Goal: Information Seeking & Learning: Learn about a topic

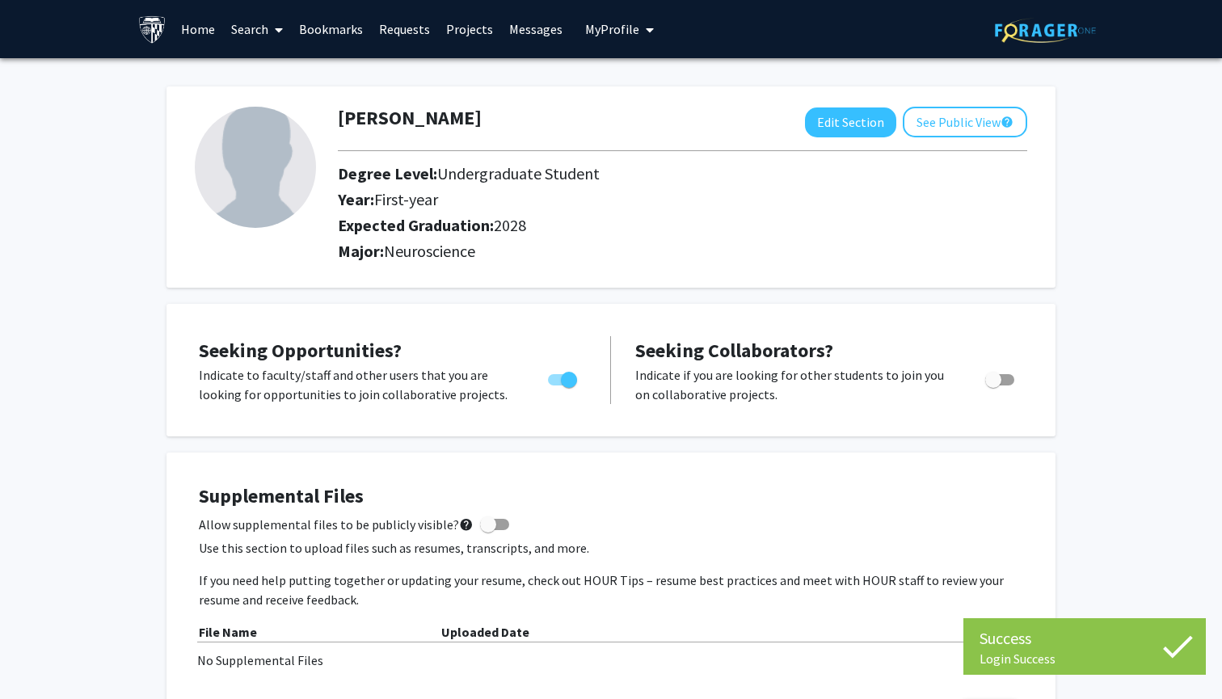
click at [234, 30] on link "Search" at bounding box center [257, 29] width 68 height 57
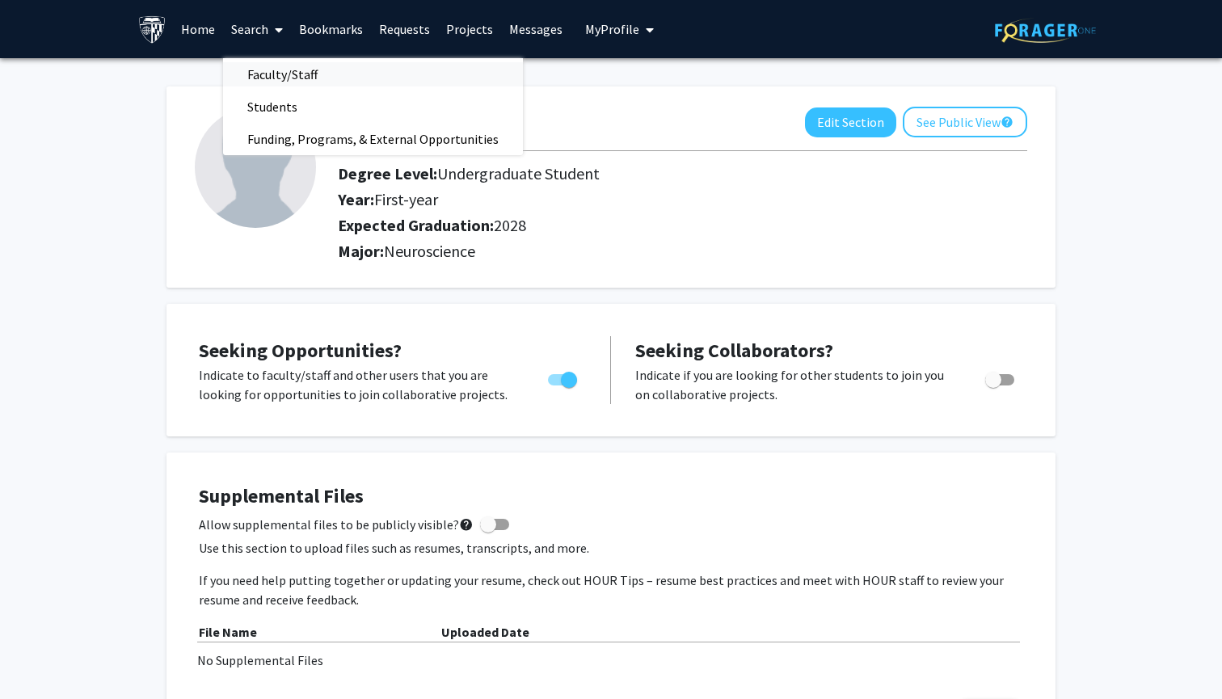
click at [272, 78] on span "Faculty/Staff" at bounding box center [282, 74] width 119 height 32
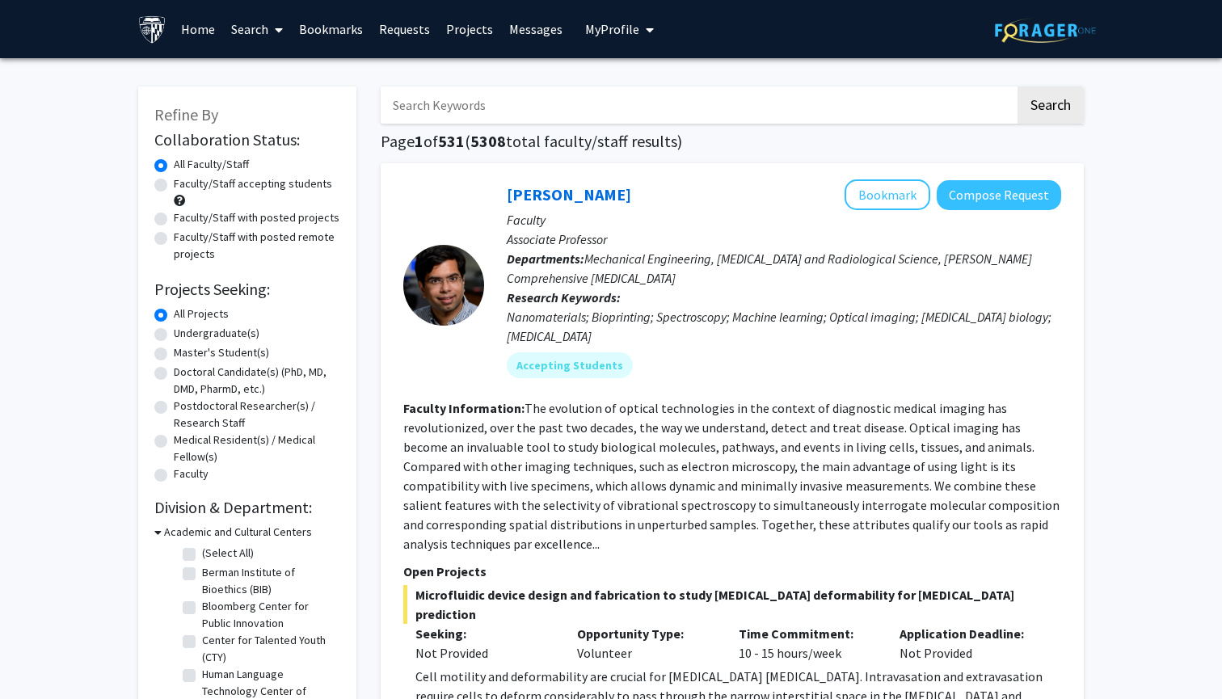
click at [174, 335] on label "Undergraduate(s)" at bounding box center [217, 333] width 86 height 17
click at [174, 335] on input "Undergraduate(s)" at bounding box center [179, 330] width 11 height 11
radio input "true"
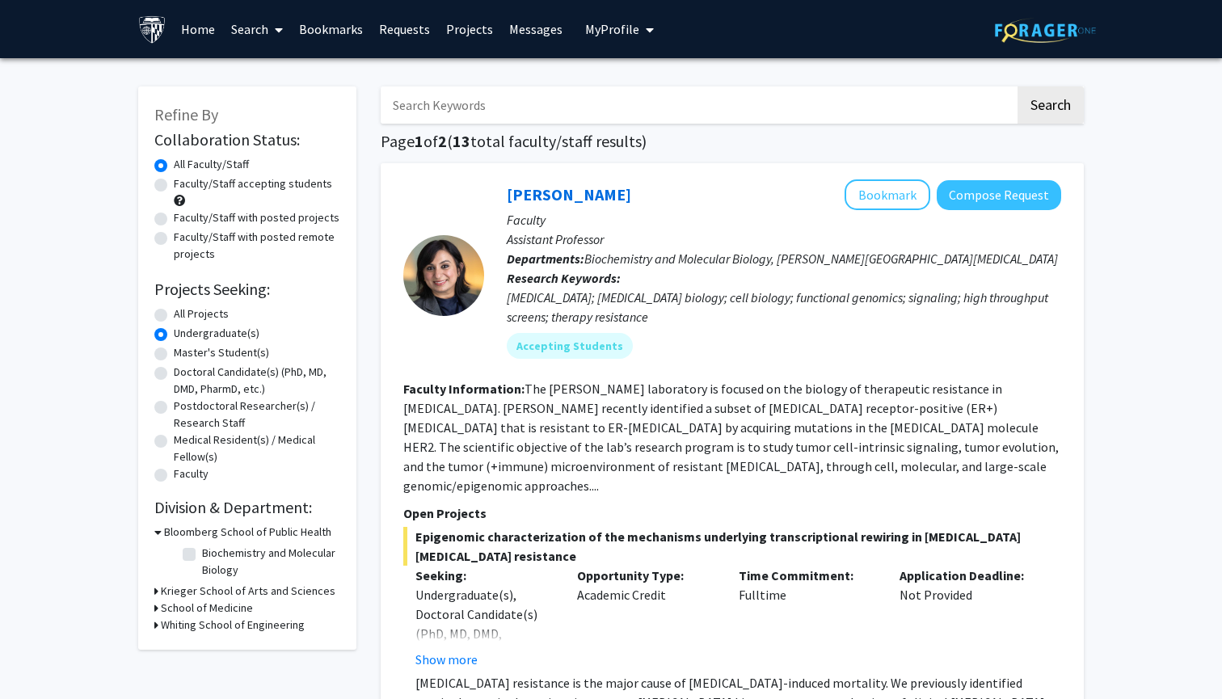
click at [174, 315] on label "All Projects" at bounding box center [201, 314] width 55 height 17
click at [174, 315] on input "All Projects" at bounding box center [179, 311] width 11 height 11
radio input "true"
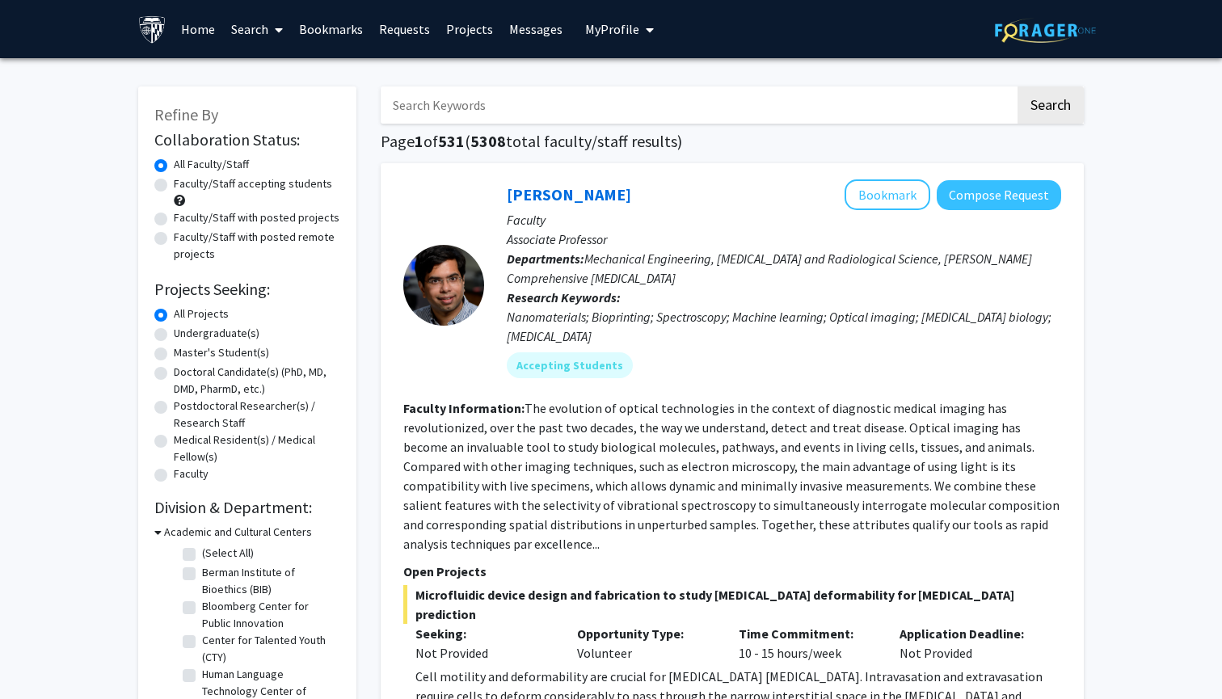
click at [174, 336] on label "Undergraduate(s)" at bounding box center [217, 333] width 86 height 17
click at [174, 336] on input "Undergraduate(s)" at bounding box center [179, 330] width 11 height 11
radio input "true"
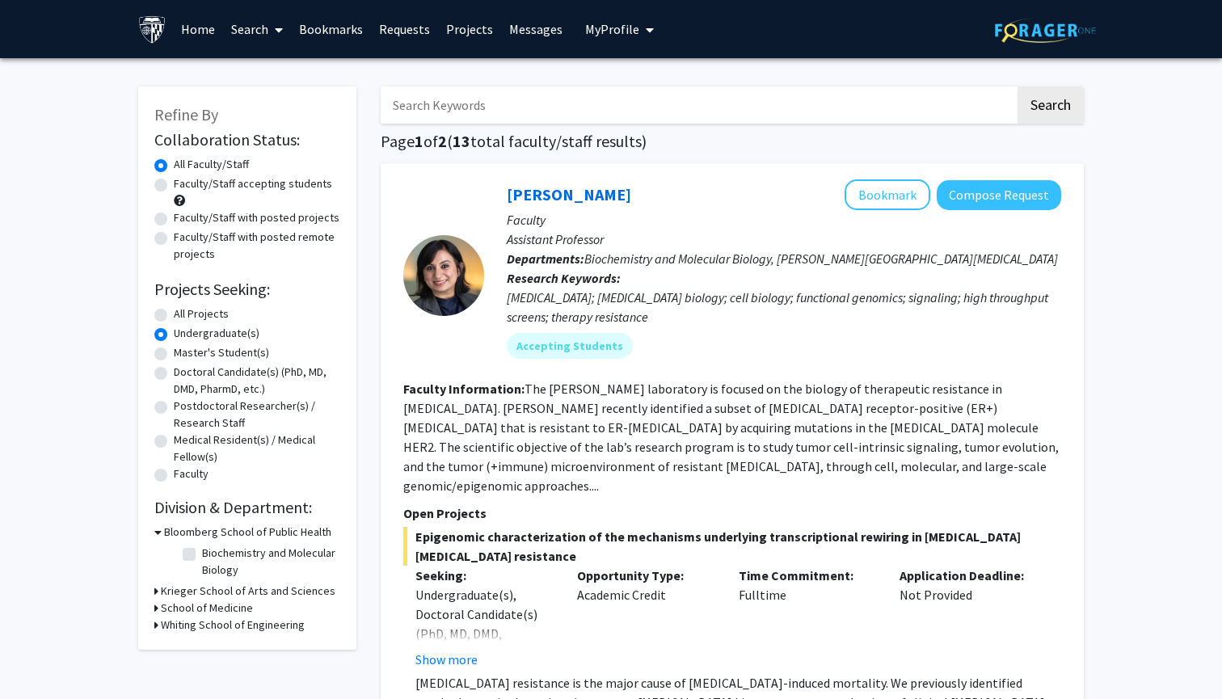
click at [174, 312] on label "All Projects" at bounding box center [201, 314] width 55 height 17
click at [174, 312] on input "All Projects" at bounding box center [179, 311] width 11 height 11
radio input "true"
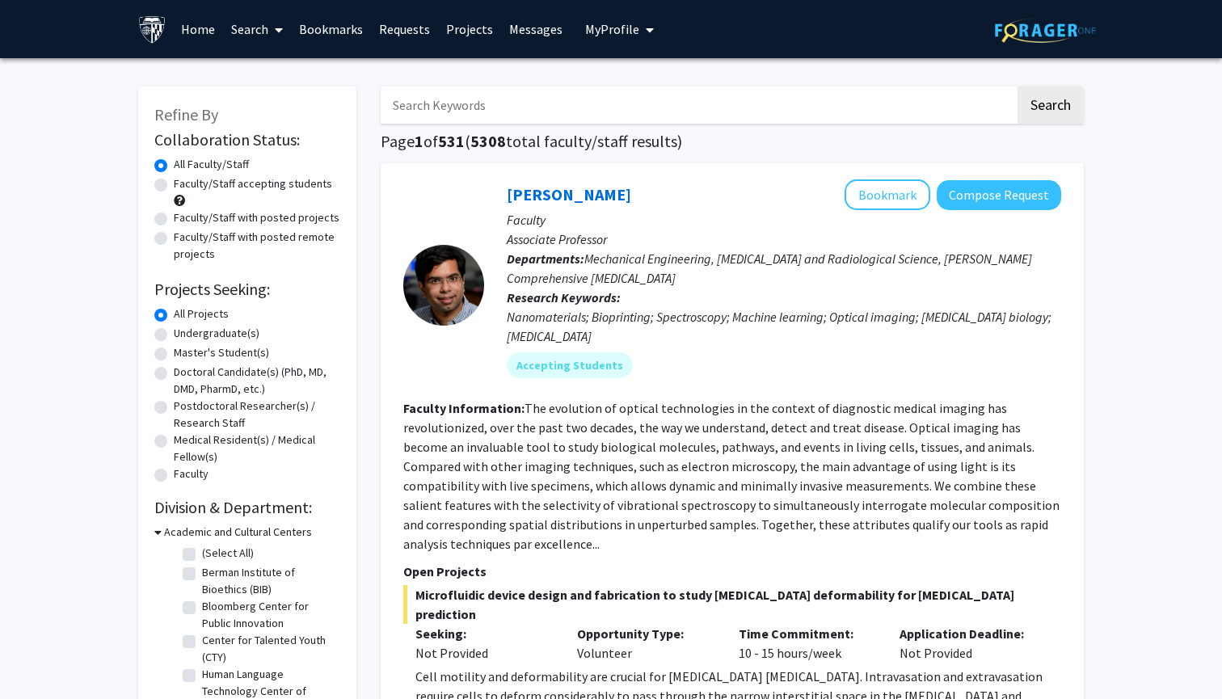
click at [516, 103] on input "Search Keywords" at bounding box center [698, 105] width 635 height 37
type input "patient"
click at [1050, 108] on button "Search" at bounding box center [1051, 105] width 66 height 37
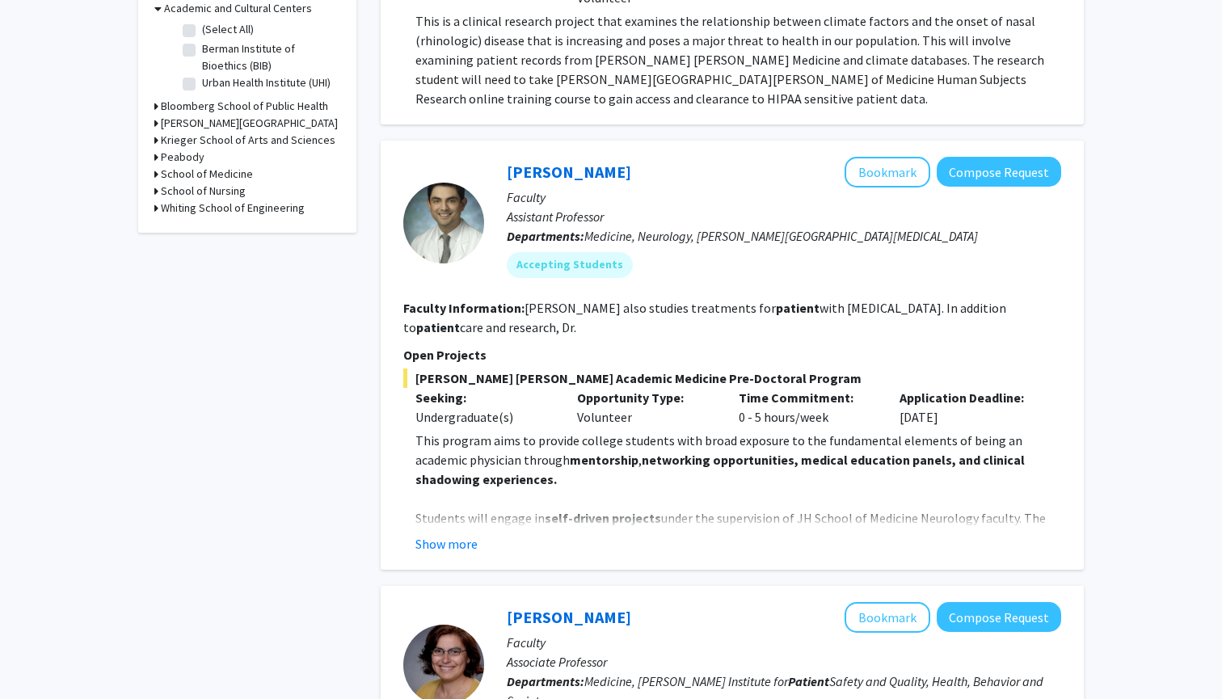
scroll to position [525, 0]
click at [458, 538] on button "Show more" at bounding box center [447, 543] width 62 height 19
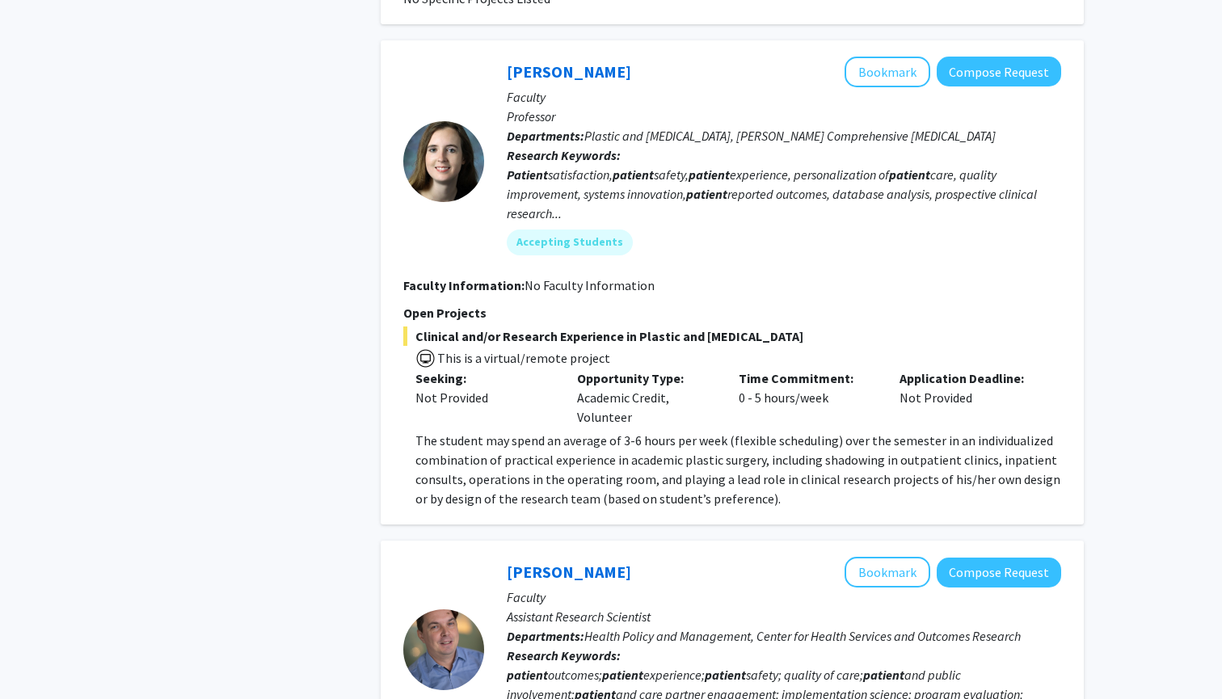
scroll to position [2084, 0]
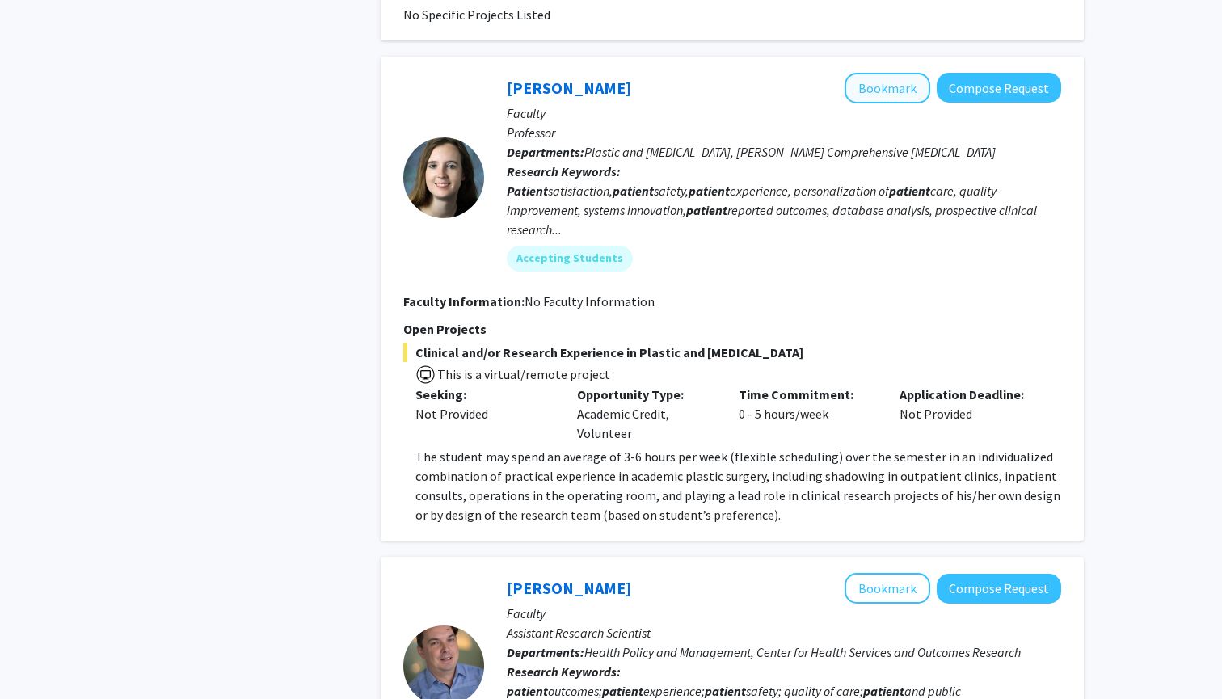
click at [880, 73] on button "Bookmark" at bounding box center [888, 88] width 86 height 31
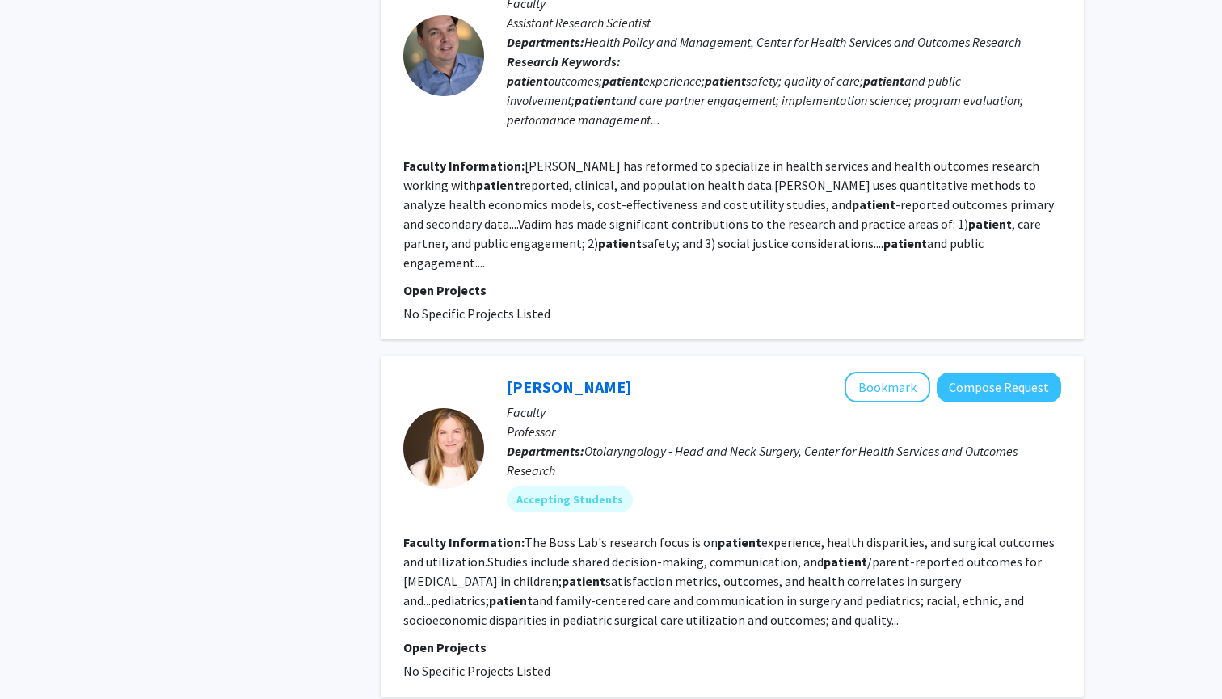
scroll to position [2796, 0]
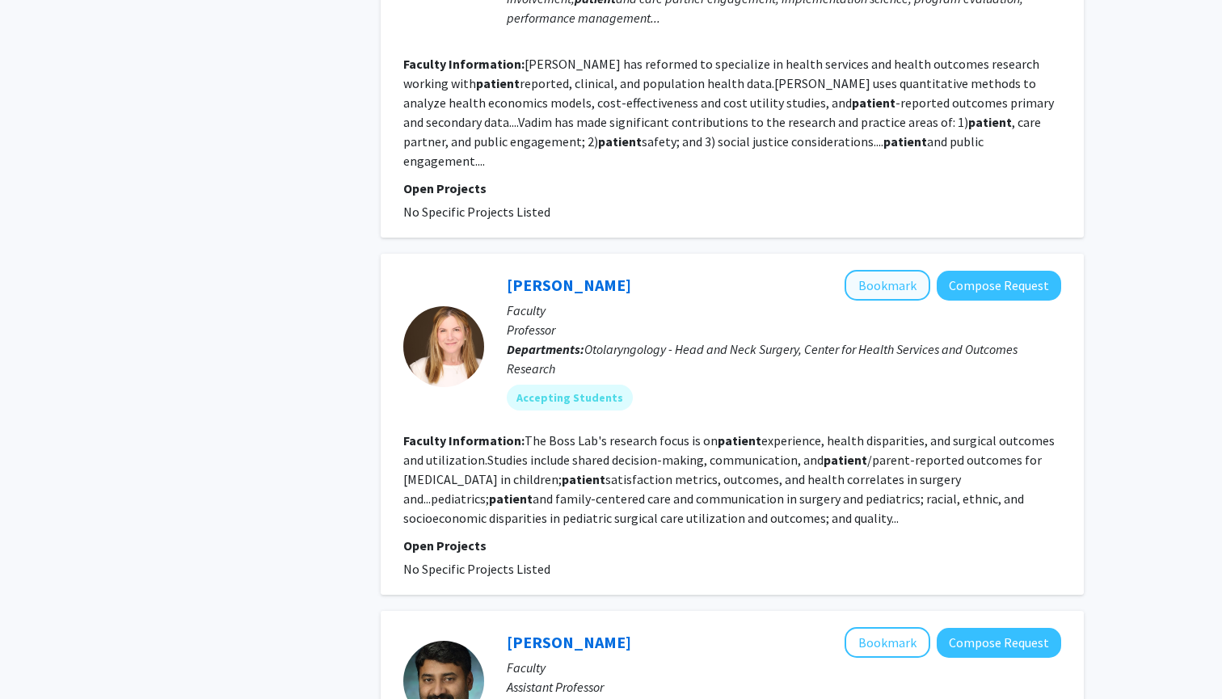
click at [871, 270] on button "Bookmark" at bounding box center [888, 285] width 86 height 31
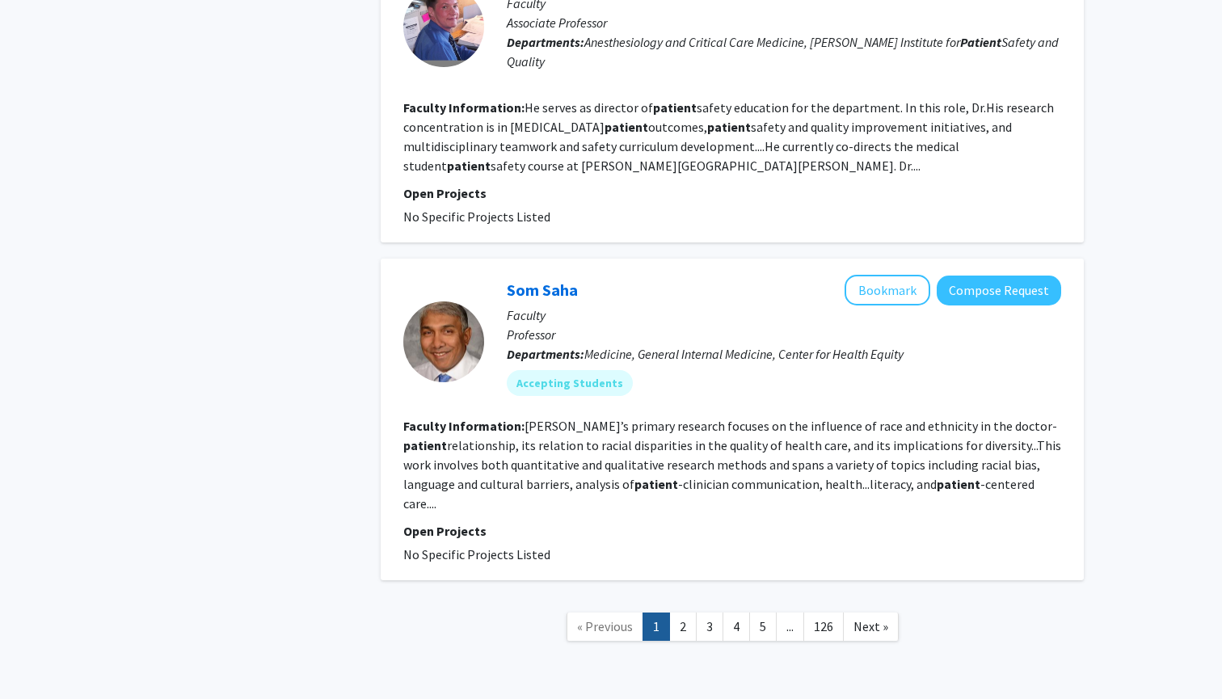
scroll to position [4027, 0]
click at [685, 612] on link "2" at bounding box center [682, 626] width 27 height 28
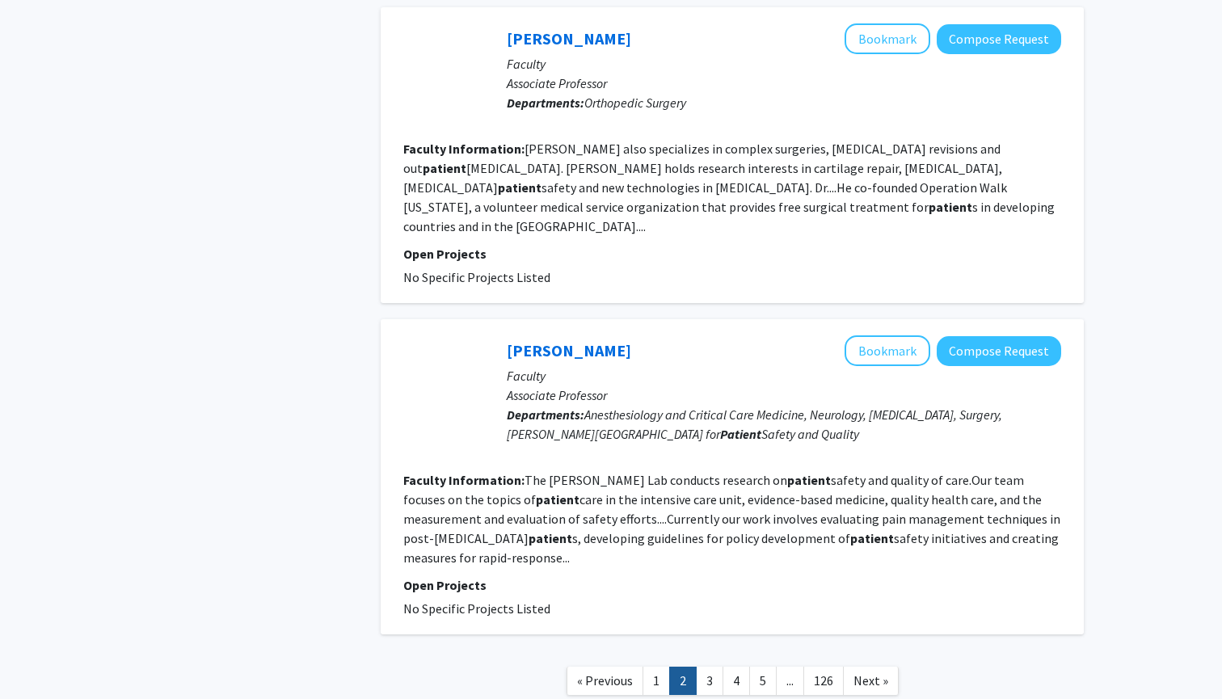
scroll to position [2768, 0]
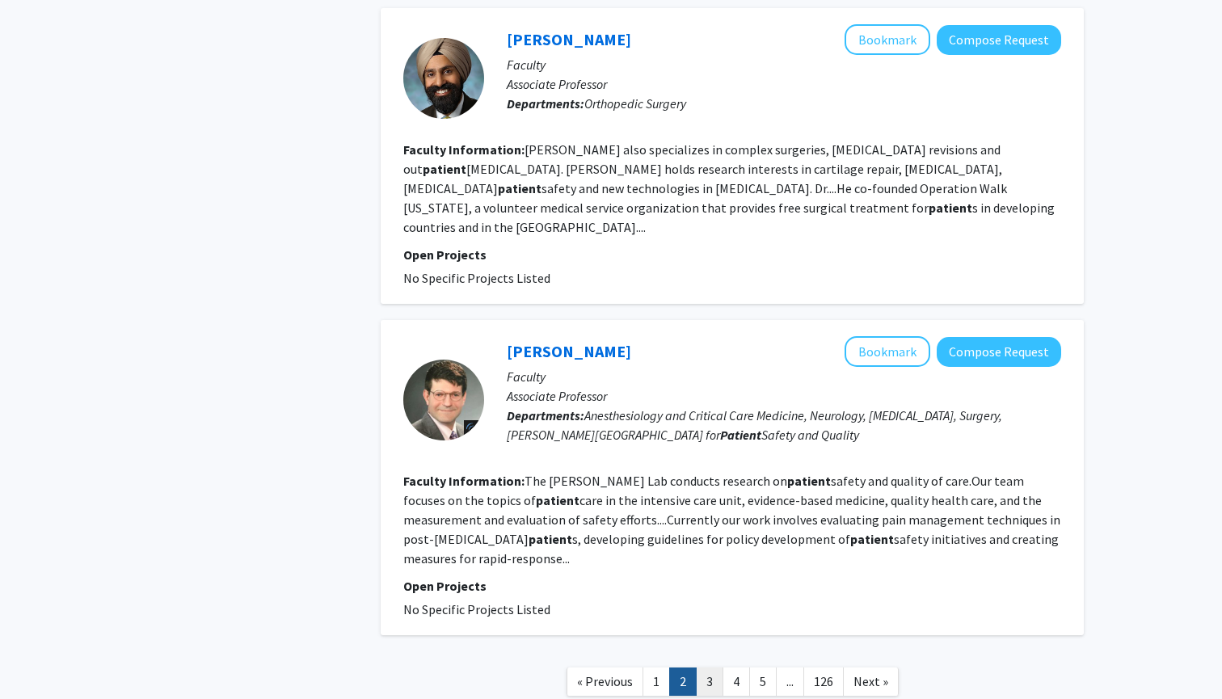
click at [708, 668] on link "3" at bounding box center [709, 682] width 27 height 28
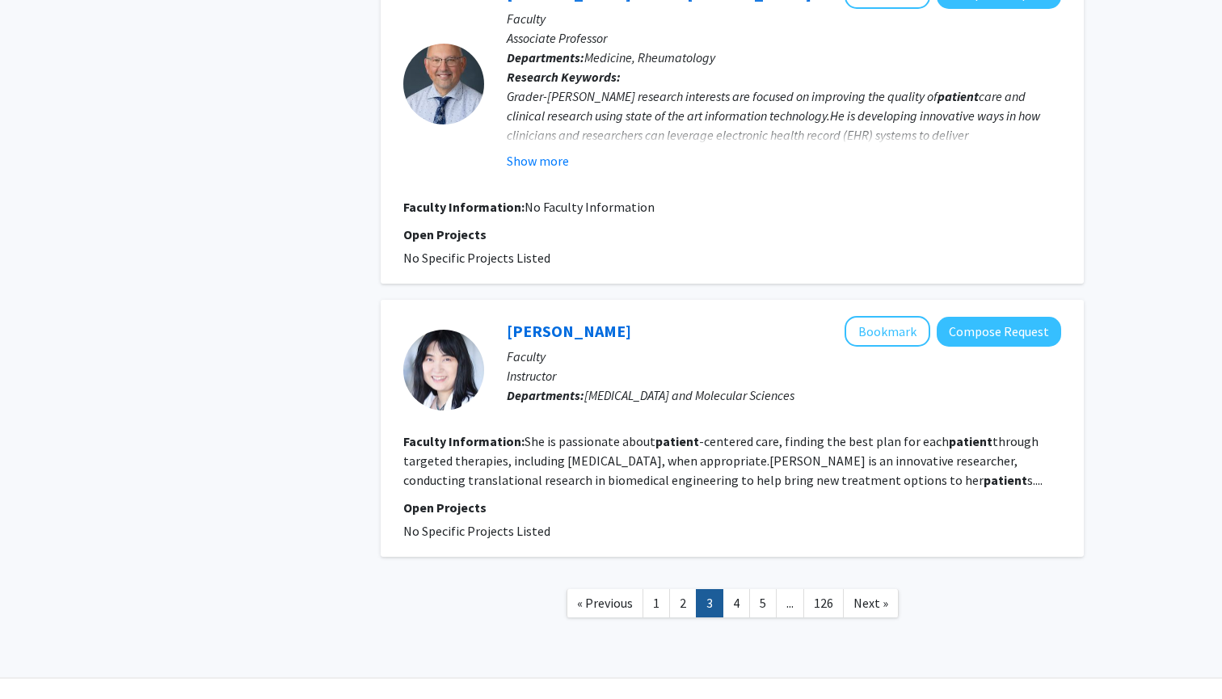
scroll to position [2768, 0]
click at [728, 590] on link "4" at bounding box center [736, 604] width 27 height 28
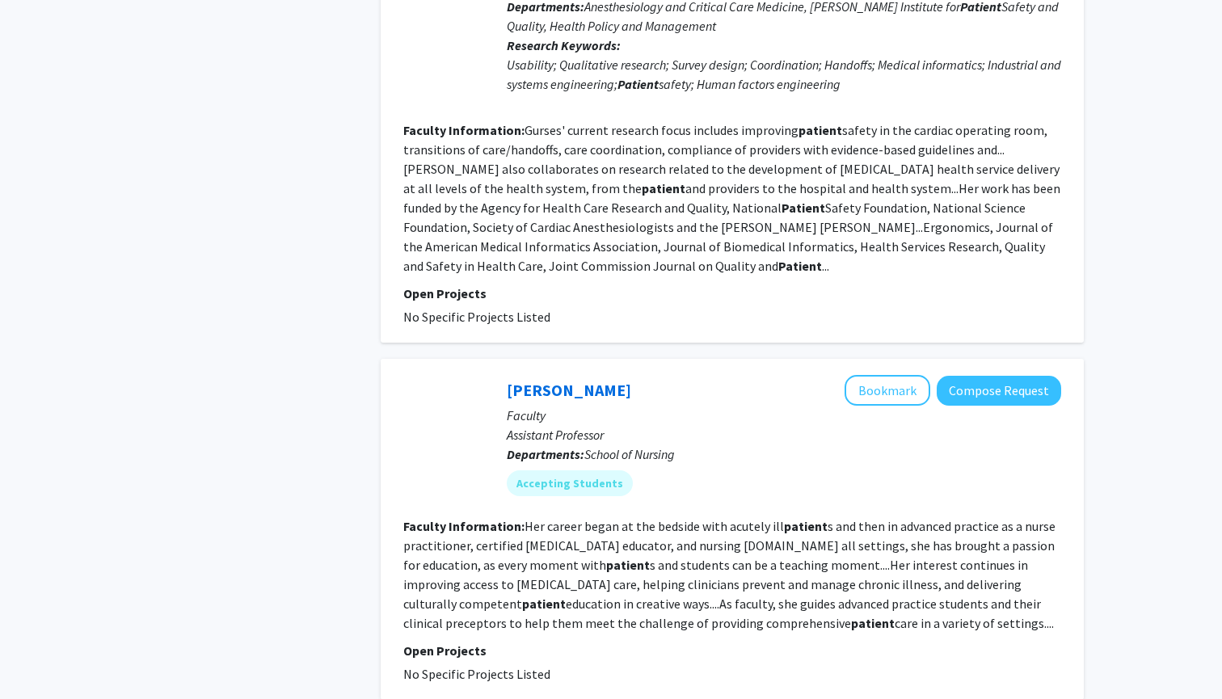
scroll to position [2695, 0]
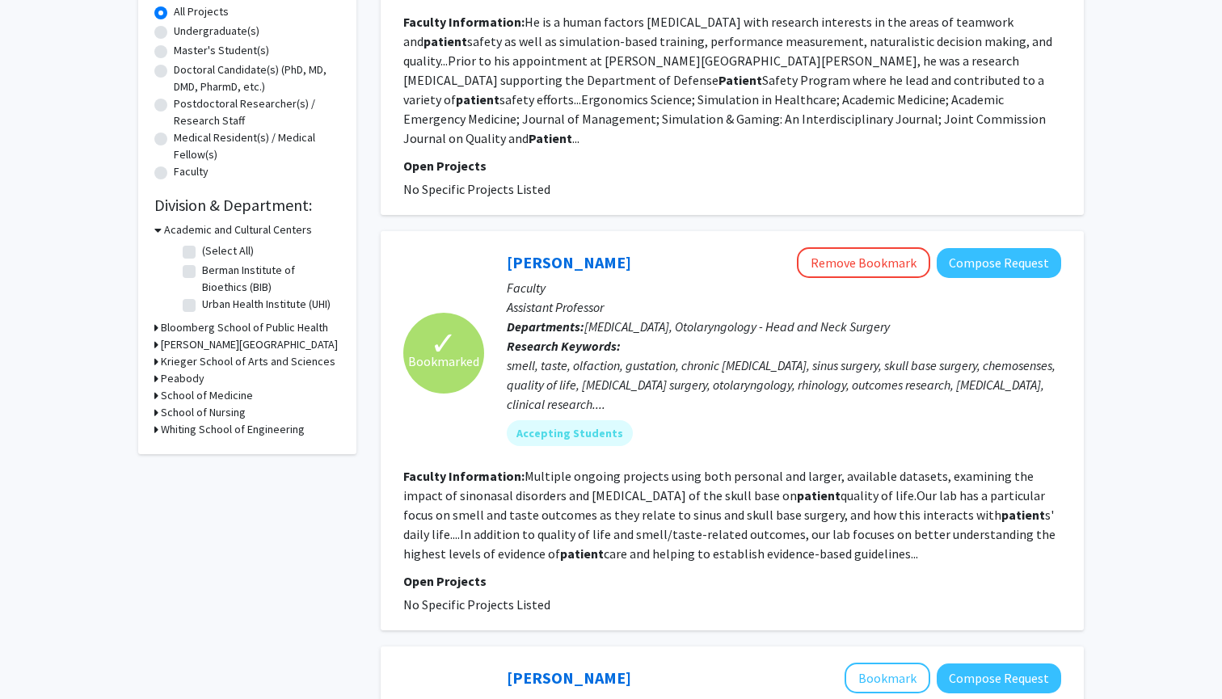
scroll to position [316, 0]
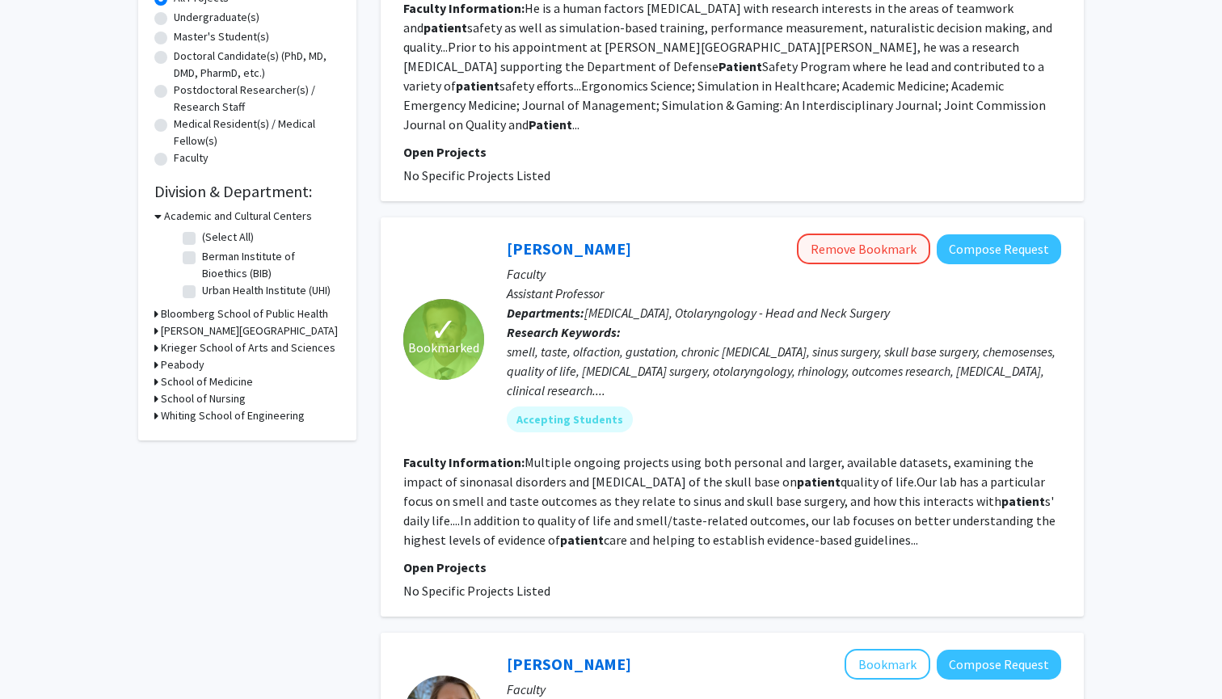
click at [829, 234] on button "Remove Bookmark" at bounding box center [863, 249] width 133 height 31
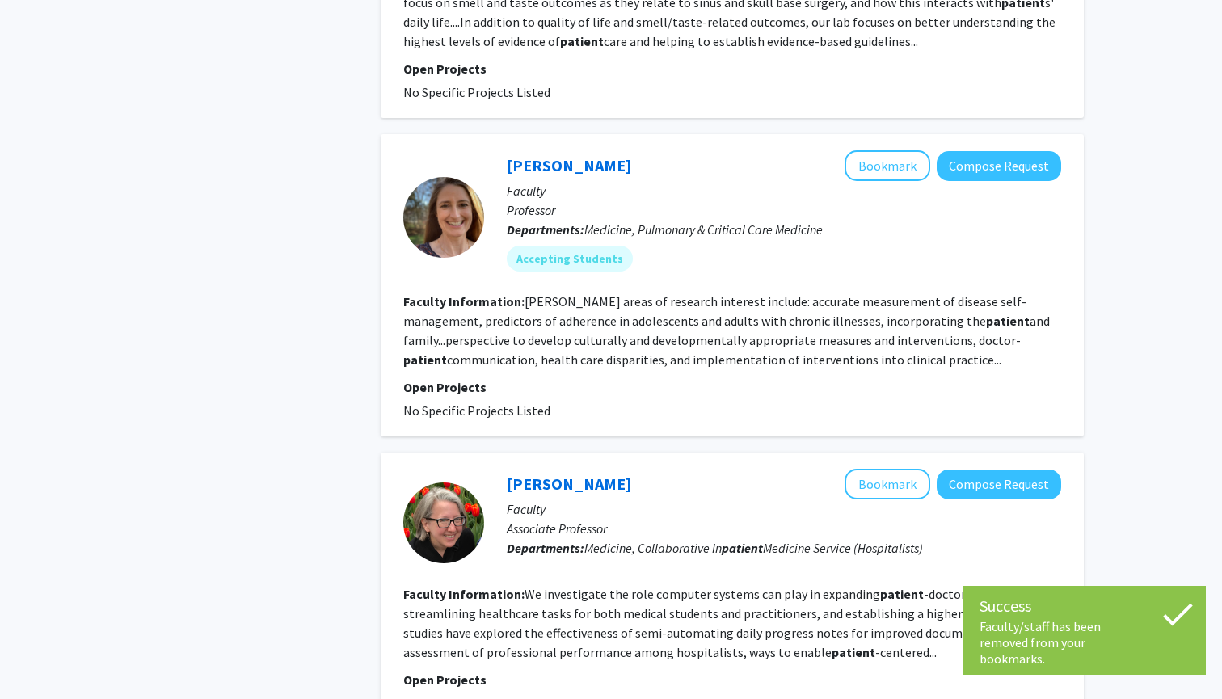
scroll to position [803, 0]
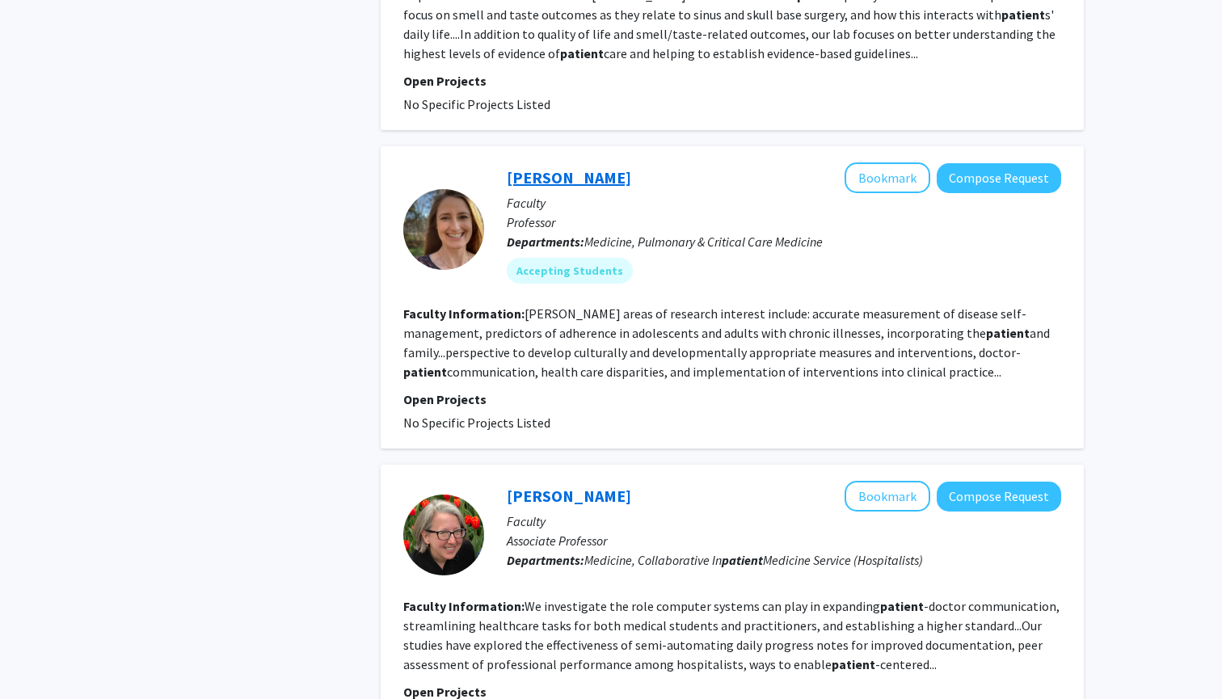
click at [567, 167] on link "[PERSON_NAME]" at bounding box center [569, 177] width 125 height 20
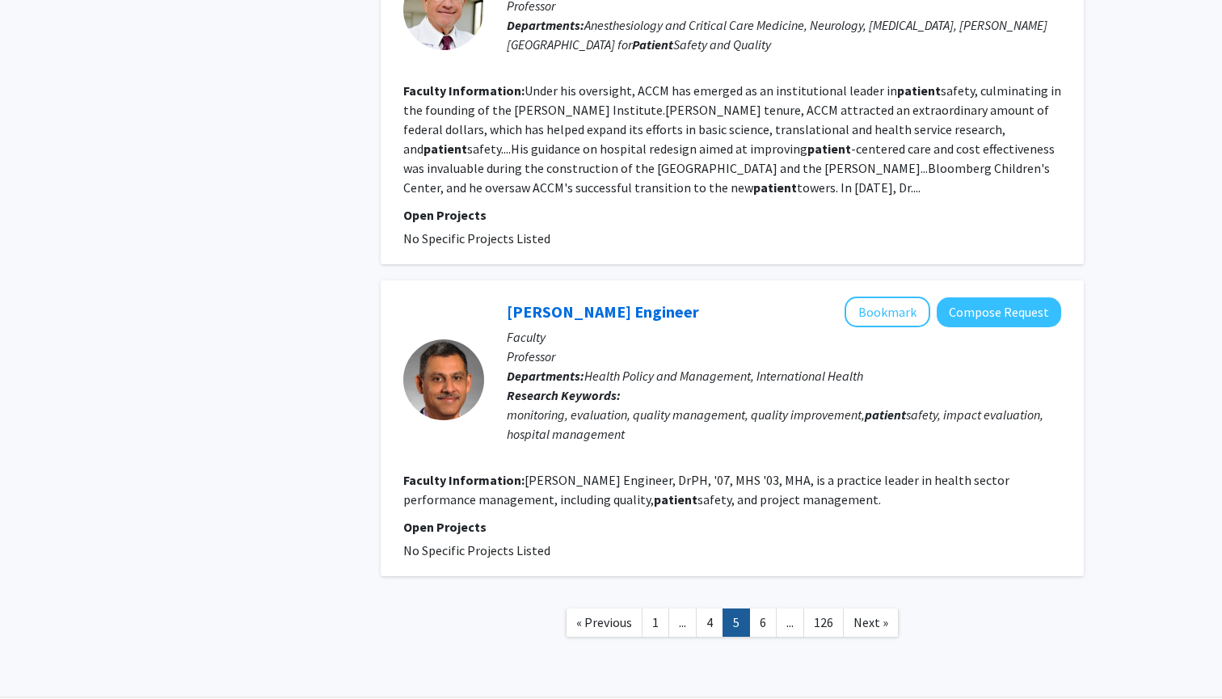
scroll to position [2807, 0]
click at [763, 610] on link "6" at bounding box center [762, 624] width 27 height 28
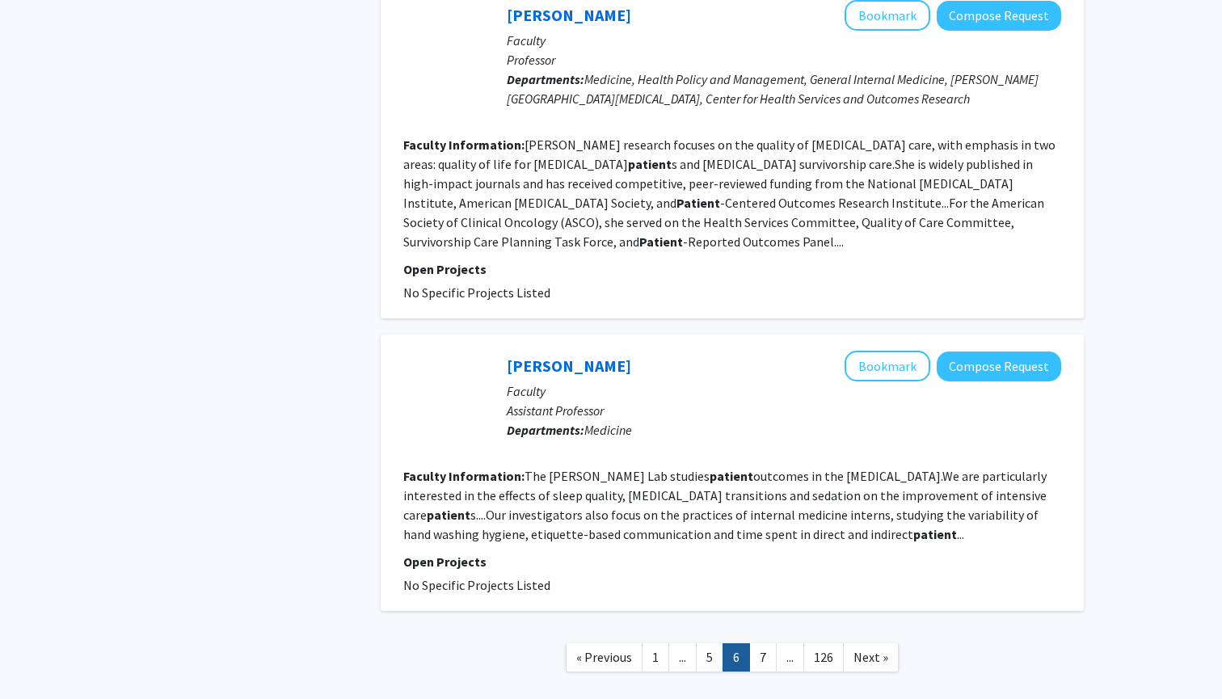
scroll to position [2651, 0]
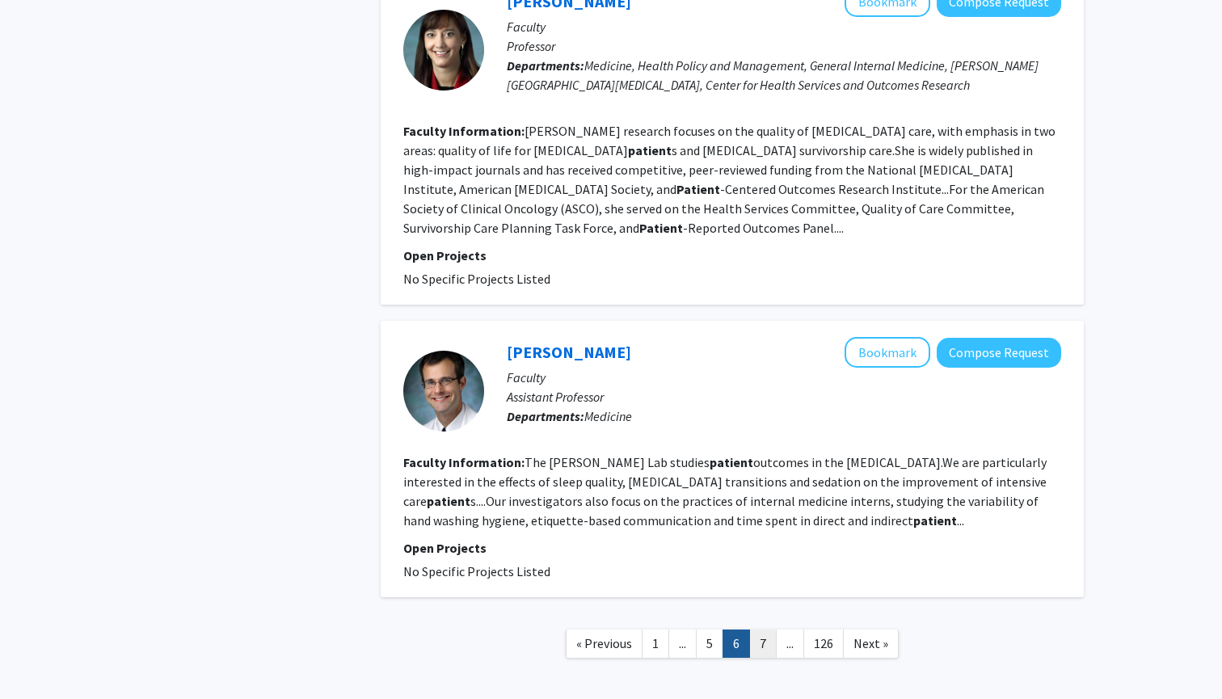
click at [765, 630] on link "7" at bounding box center [762, 644] width 27 height 28
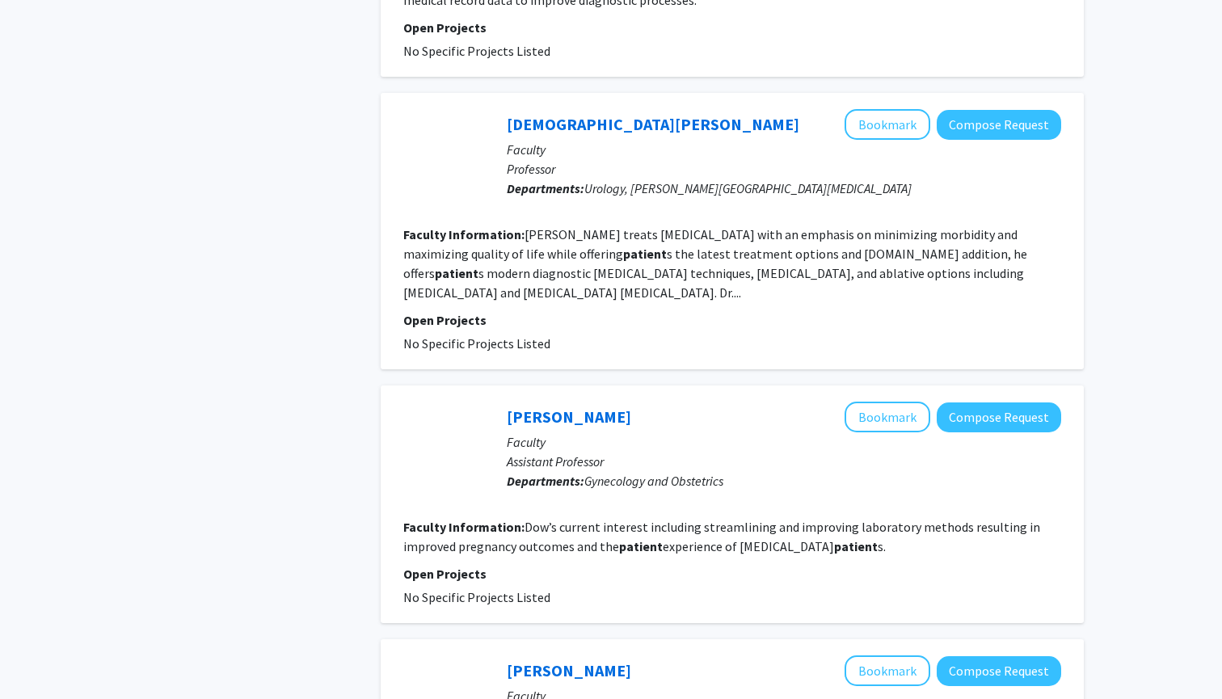
scroll to position [1788, 0]
